Goal: Task Accomplishment & Management: Use online tool/utility

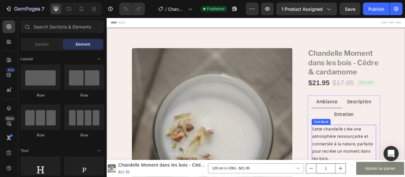
click at [405, 172] on span "Cette chandelle crée une atmosphère ressourçante et connectée à la nature, parf…" at bounding box center [407, 178] width 78 height 43
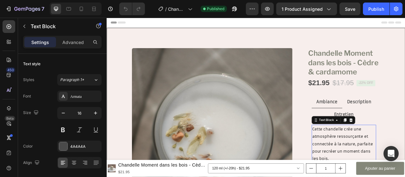
click at [405, 168] on span "Cette chandelle crée une atmosphère ressourçante et connectée à la nature, parf…" at bounding box center [407, 178] width 78 height 43
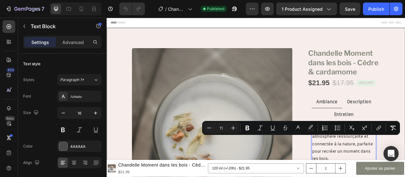
click at [405, 176] on p "Cette chandelle crée une atmosphère ressourçante et connectée à la nature, parf…" at bounding box center [408, 178] width 81 height 47
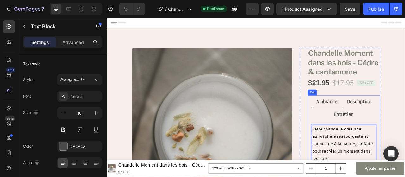
scroll to position [63, 0]
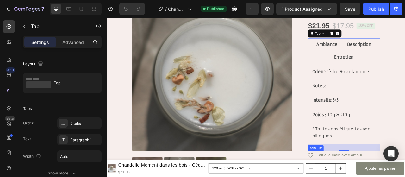
scroll to position [0, 0]
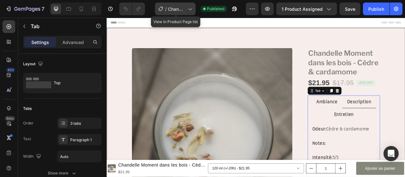
click at [191, 12] on div "/ Chandelle Moment dans les bois" at bounding box center [175, 9] width 41 height 13
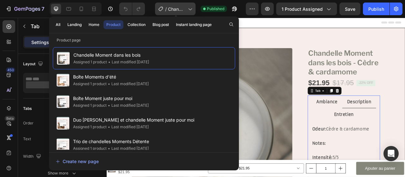
click at [190, 12] on div "/ Chandelle Moment dans les bois" at bounding box center [175, 9] width 41 height 13
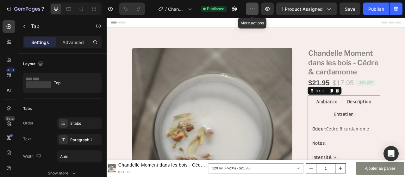
click at [258, 8] on button "button" at bounding box center [252, 9] width 13 height 13
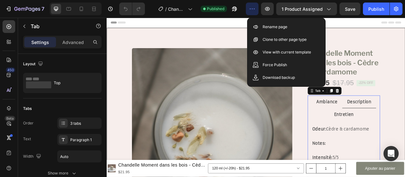
click at [241, 24] on div "Header" at bounding box center [297, 24] width 370 height 13
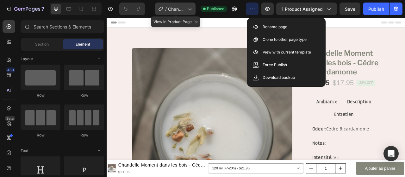
click at [184, 8] on span "Chandelle Moment dans les bois" at bounding box center [176, 9] width 17 height 7
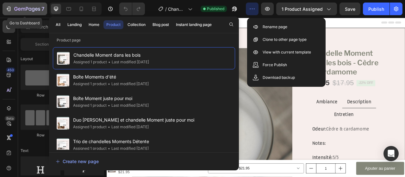
click at [15, 9] on icon "button" at bounding box center [27, 9] width 26 height 5
